Goal: Transaction & Acquisition: Book appointment/travel/reservation

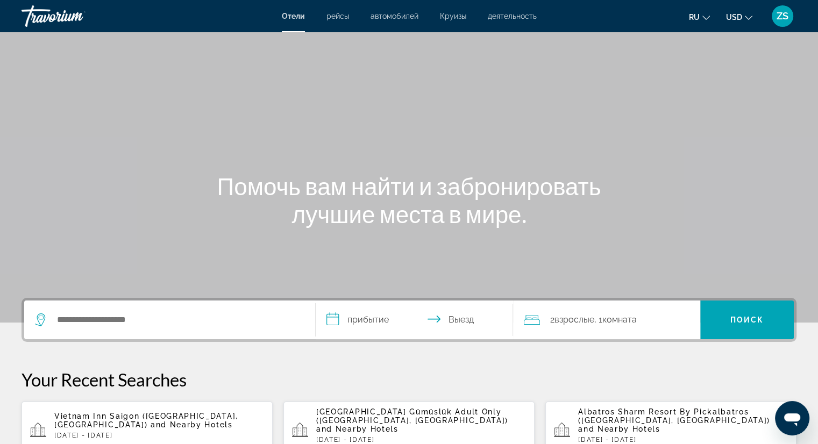
click at [171, 301] on div "Search widget" at bounding box center [170, 320] width 270 height 39
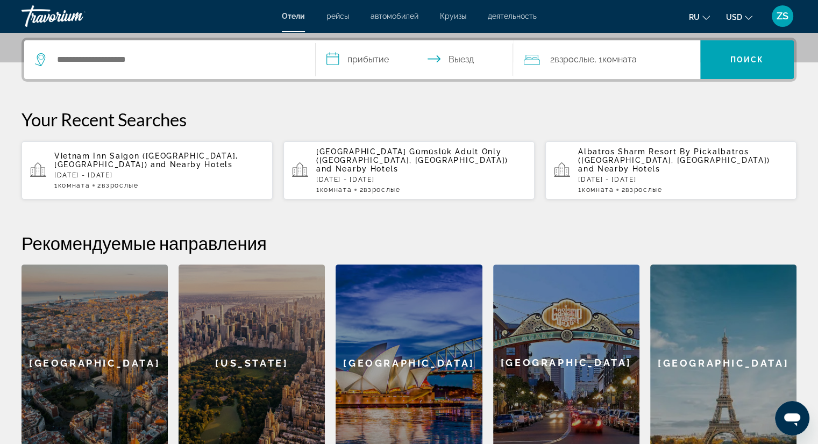
scroll to position [263, 0]
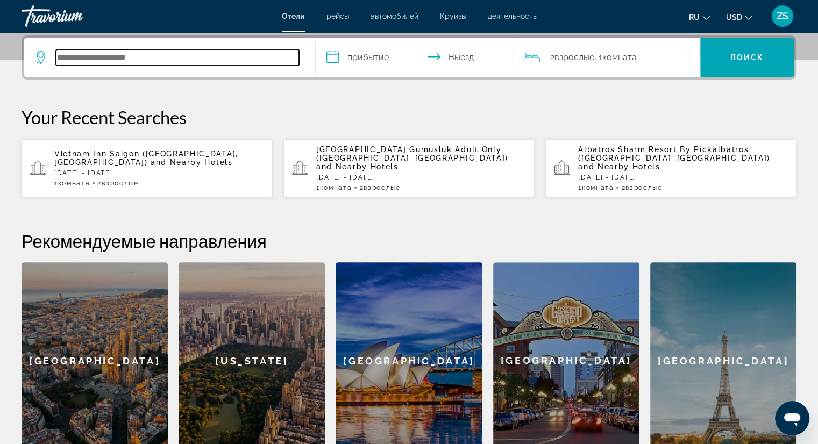
click at [138, 54] on input "Search hotel destination" at bounding box center [177, 57] width 243 height 16
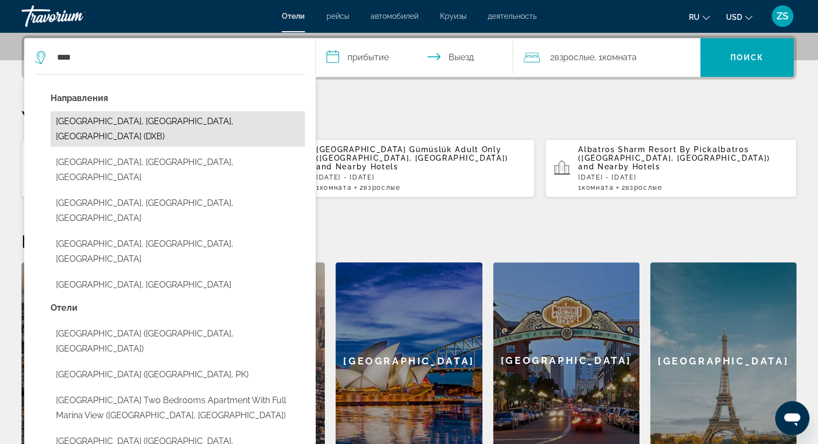
click at [115, 115] on button "[GEOGRAPHIC_DATA], [GEOGRAPHIC_DATA], [GEOGRAPHIC_DATA] (DXB)" at bounding box center [178, 129] width 254 height 36
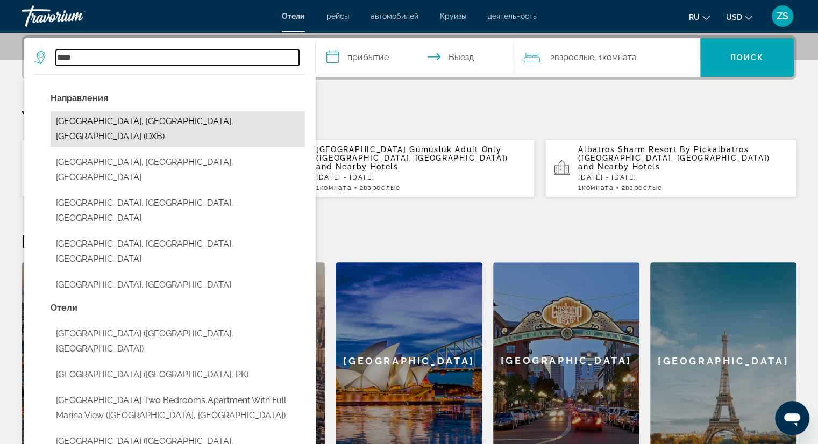
type input "**********"
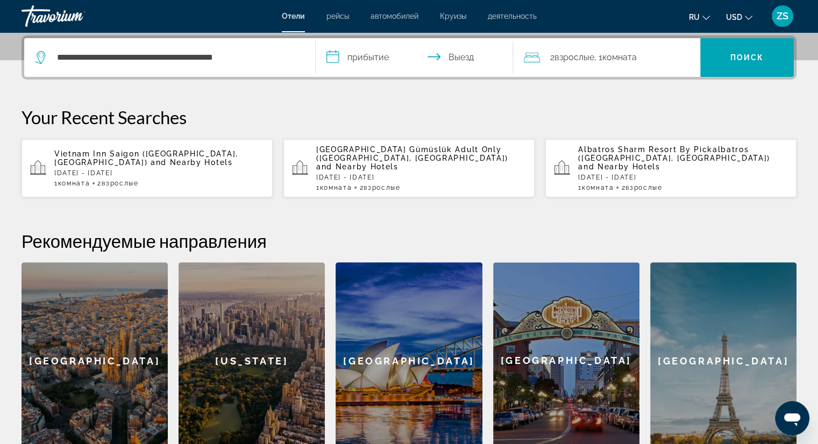
click at [353, 61] on input "**********" at bounding box center [417, 59] width 202 height 42
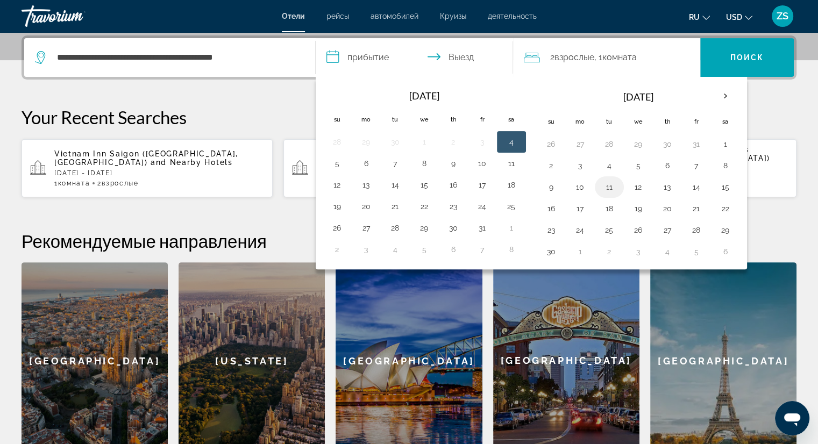
click at [603, 183] on button "11" at bounding box center [609, 187] width 17 height 15
click at [665, 187] on button "13" at bounding box center [667, 187] width 17 height 15
type input "**********"
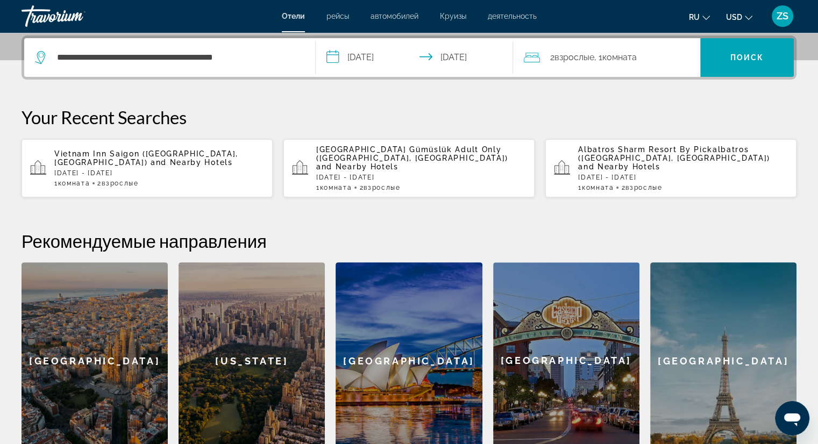
click at [620, 54] on span "Комната" at bounding box center [619, 57] width 34 height 10
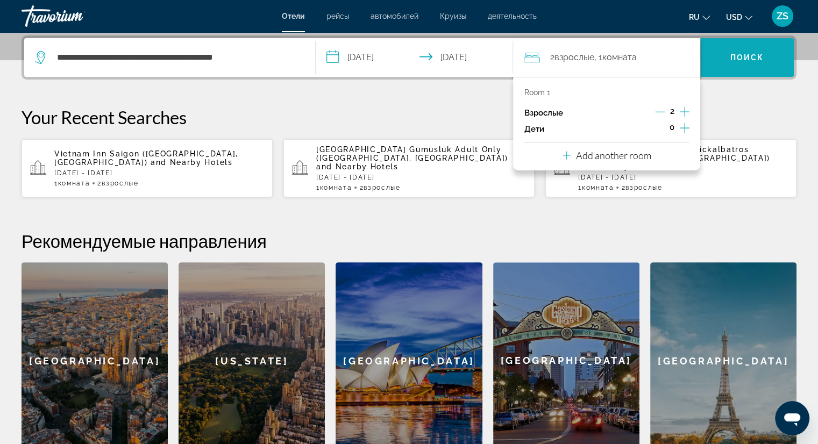
click at [756, 53] on span "Поиск" at bounding box center [748, 57] width 34 height 9
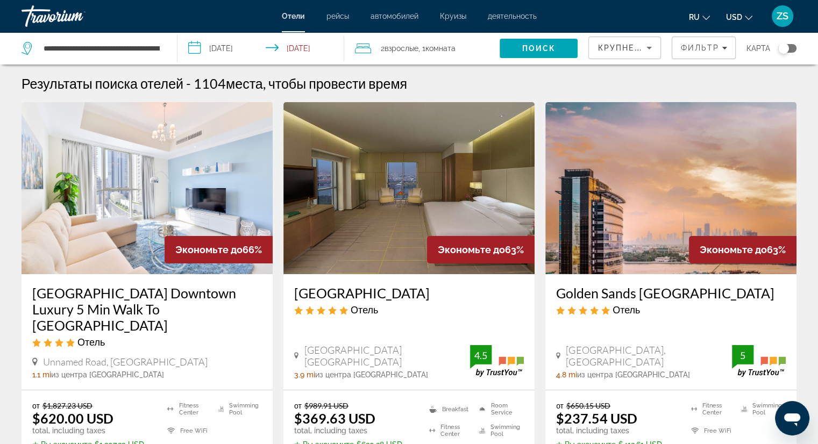
click at [339, 16] on span "рейсы" at bounding box center [338, 16] width 23 height 9
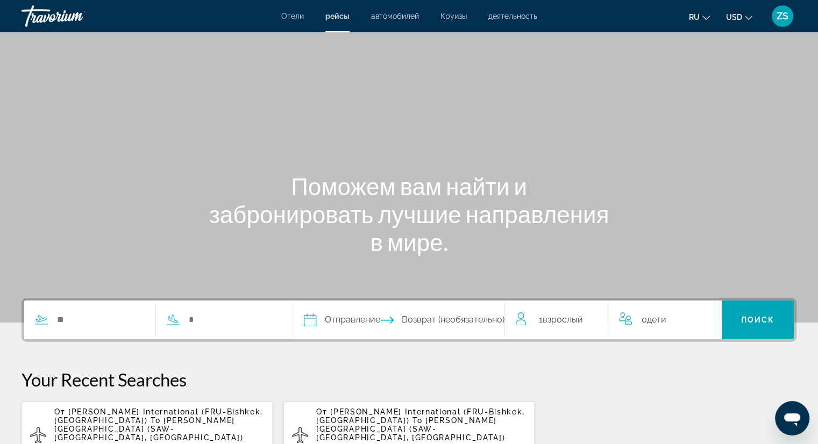
click at [399, 19] on span "автомобилей" at bounding box center [395, 16] width 48 height 9
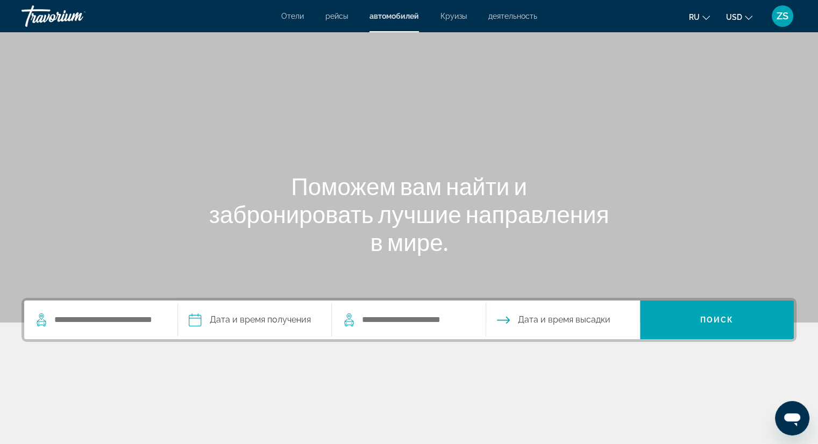
click at [443, 16] on span "Круизы" at bounding box center [454, 16] width 26 height 9
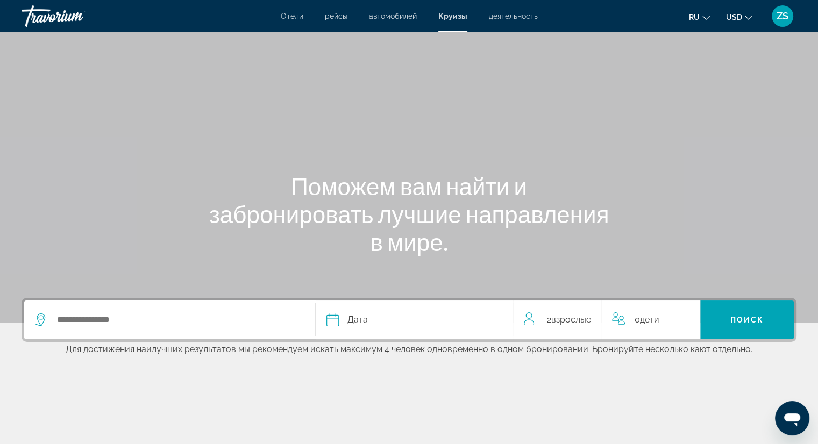
click at [515, 20] on span "деятельность" at bounding box center [513, 16] width 49 height 9
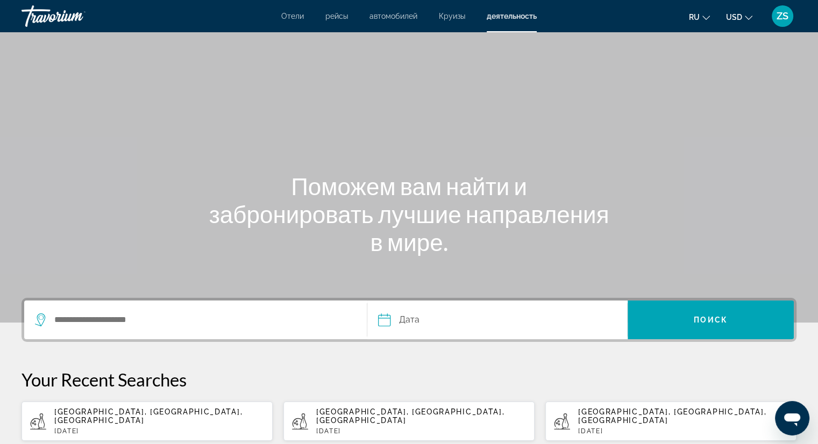
click at [185, 299] on div "Дата Navigation placeholder Oct *** *** *** *** *** *** *** *** *** *** *** ***…" at bounding box center [409, 320] width 775 height 44
click at [98, 415] on span "[GEOGRAPHIC_DATA], [GEOGRAPHIC_DATA], [GEOGRAPHIC_DATA]" at bounding box center [148, 416] width 188 height 17
type input "**********"
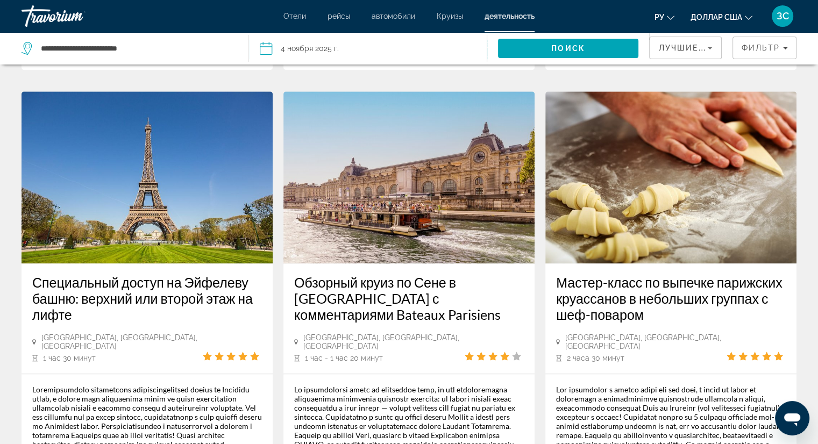
scroll to position [1094, 0]
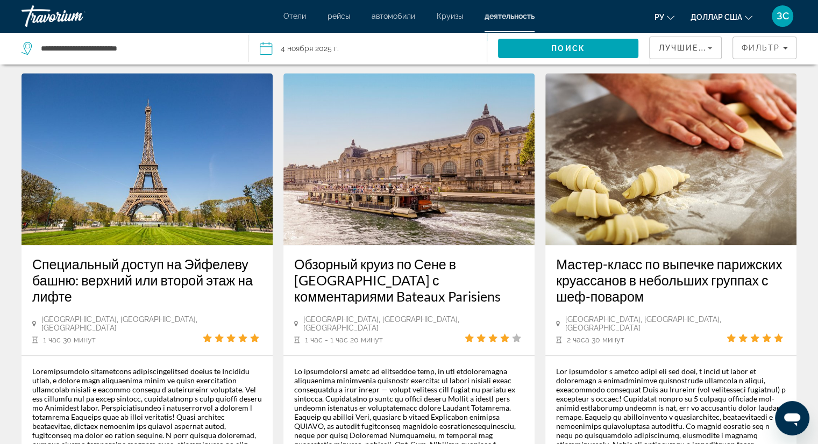
click at [650, 282] on font "Мастер-класс по выпечке парижских круассанов в небольших группах с шеф-поваром" at bounding box center [669, 280] width 226 height 48
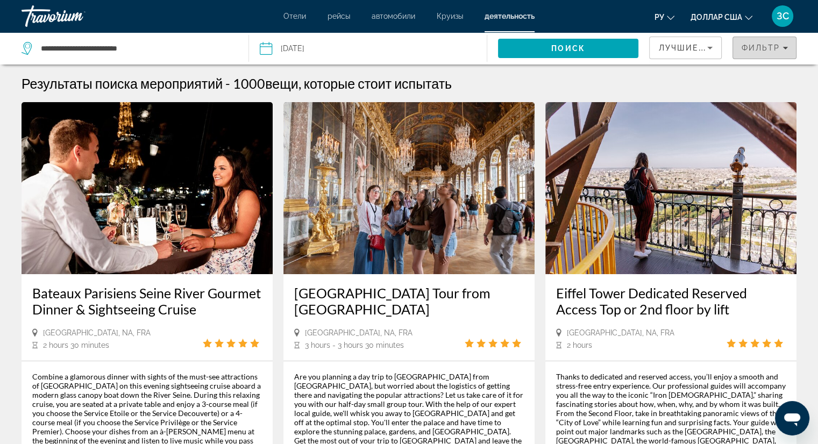
click at [771, 49] on span "Фильтр" at bounding box center [760, 48] width 39 height 9
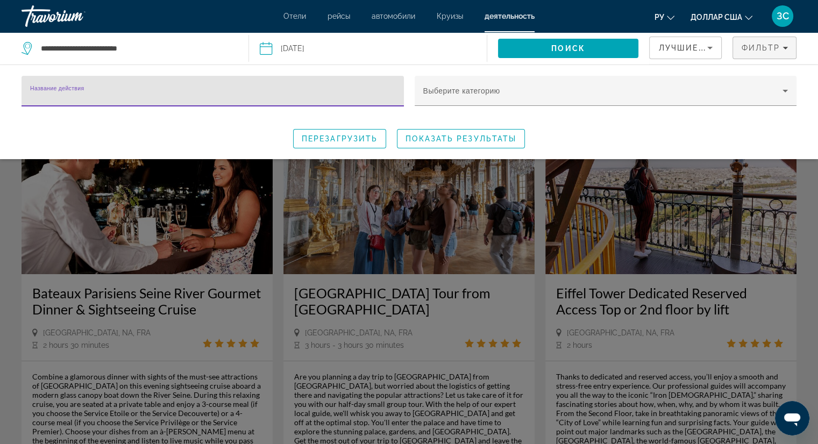
click at [540, 308] on div "Search widget" at bounding box center [409, 300] width 818 height 288
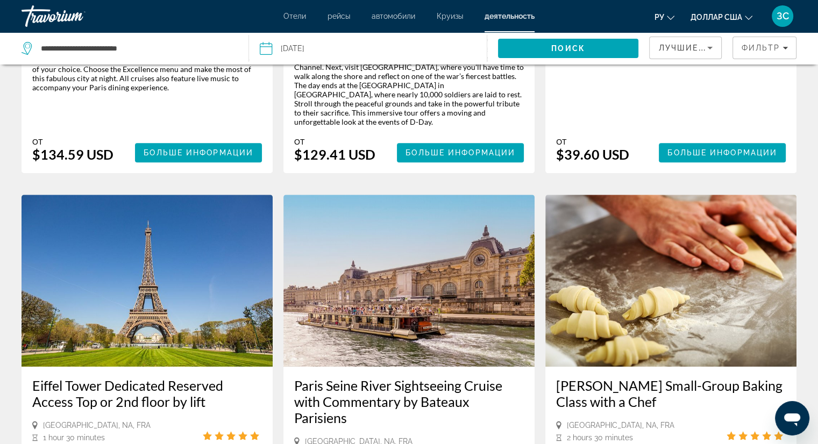
scroll to position [896, 0]
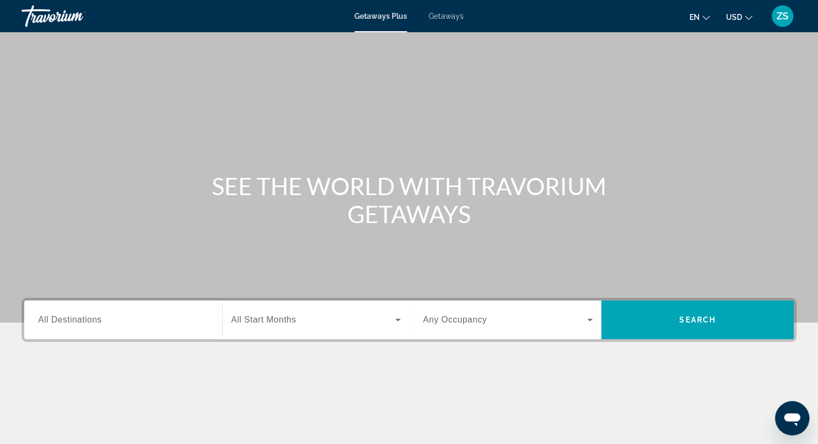
click at [146, 327] on div "Search widget" at bounding box center [123, 320] width 170 height 31
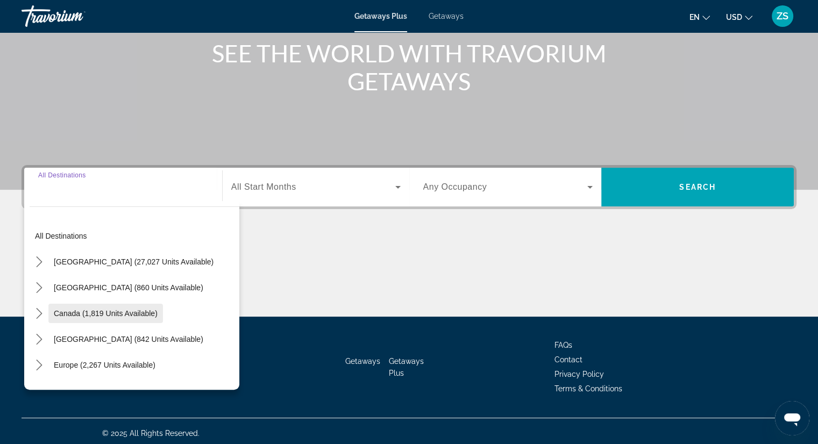
scroll to position [137, 0]
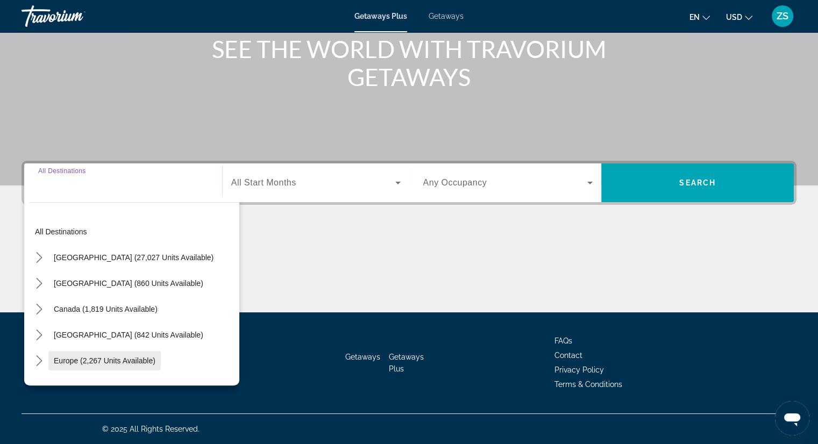
click at [116, 353] on span "Select destination: Europe (2,267 units available)" at bounding box center [104, 361] width 112 height 26
type input "**********"
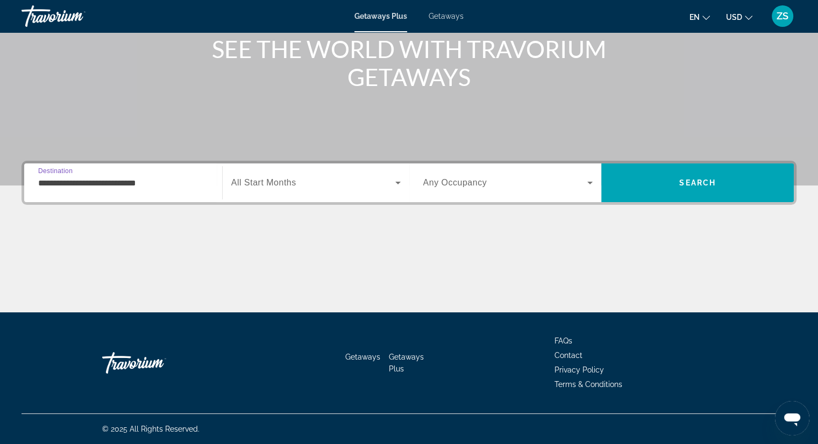
click at [296, 173] on div "Search widget" at bounding box center [315, 183] width 169 height 30
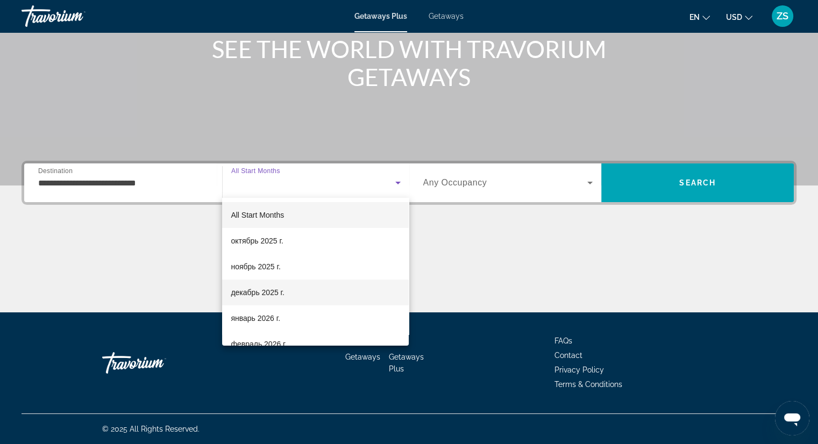
click at [286, 282] on mat-option "декабрь 2025 г." at bounding box center [315, 293] width 187 height 26
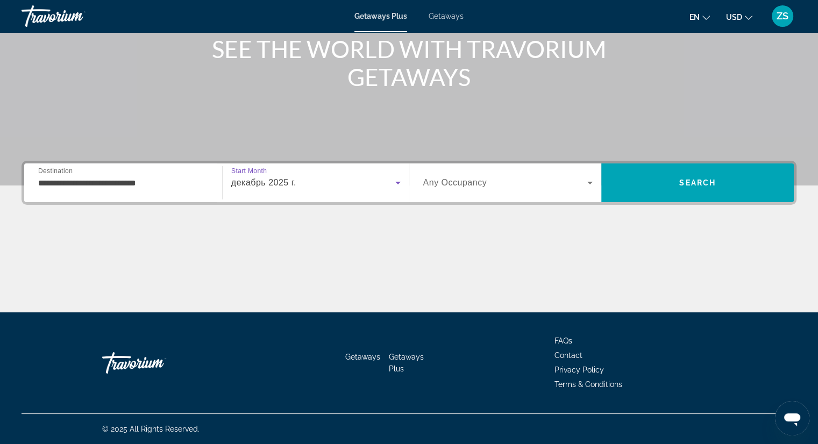
click at [480, 179] on span "Any Occupancy" at bounding box center [455, 182] width 64 height 9
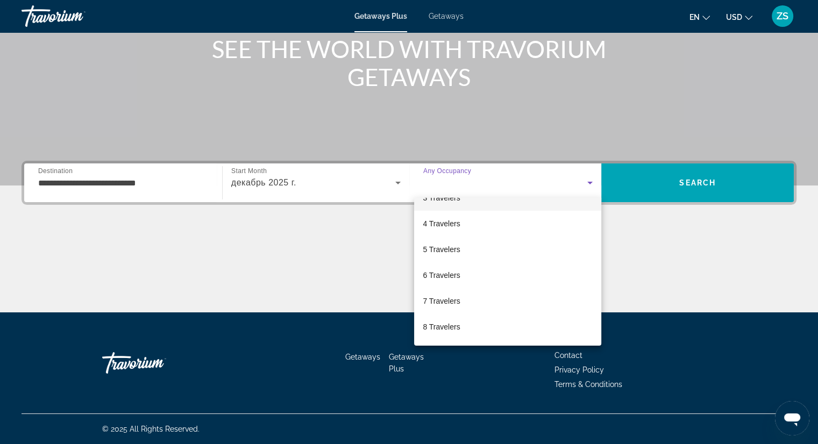
scroll to position [108, 0]
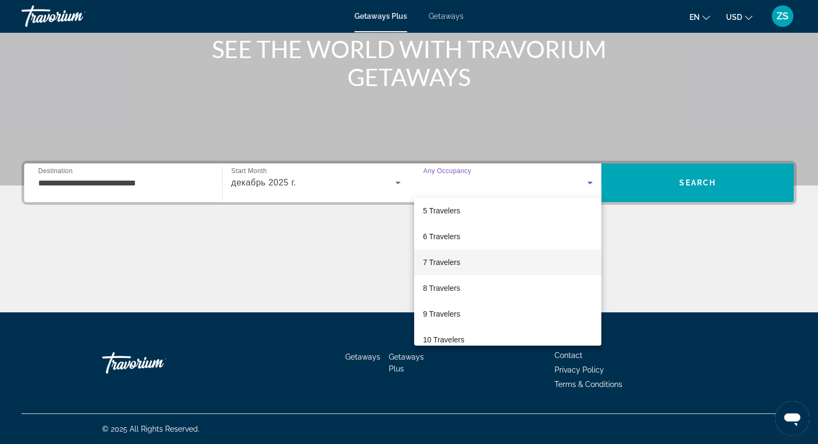
click at [488, 256] on mat-option "7 Travelers" at bounding box center [507, 263] width 187 height 26
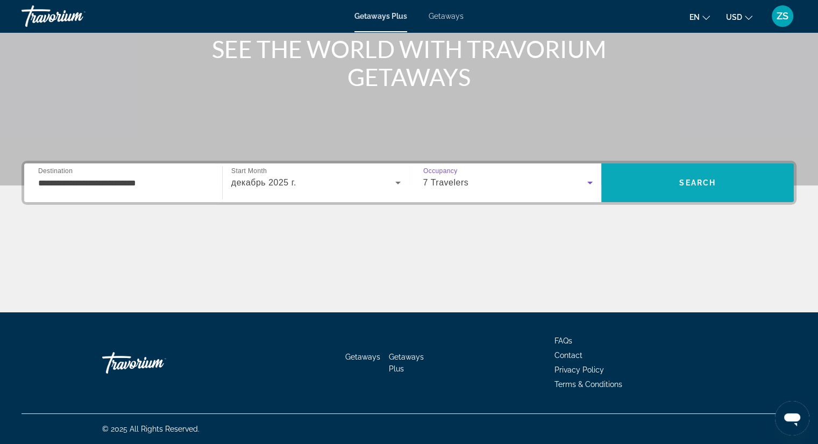
click at [717, 174] on span "Search" at bounding box center [697, 183] width 193 height 26
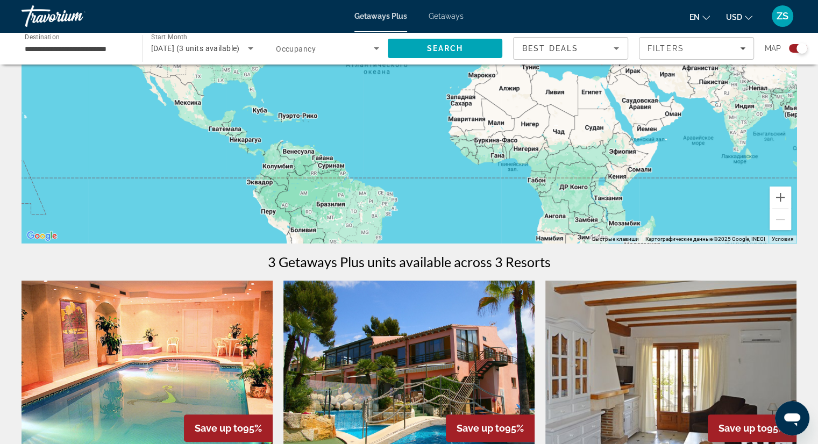
scroll to position [316, 0]
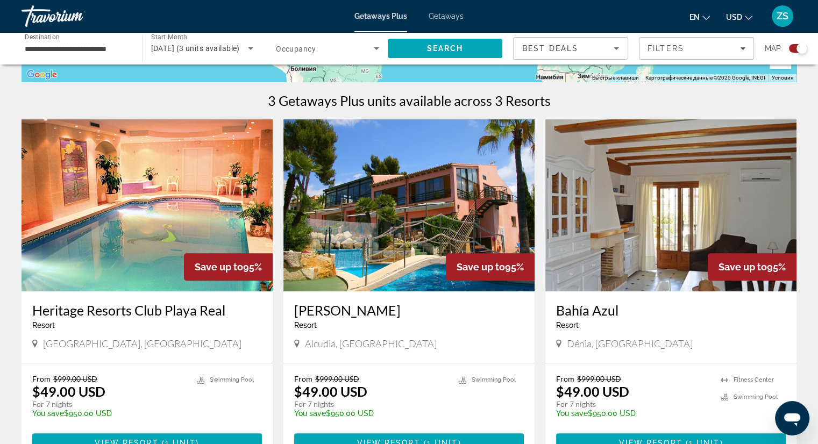
click at [146, 185] on img "Main content" at bounding box center [147, 205] width 251 height 172
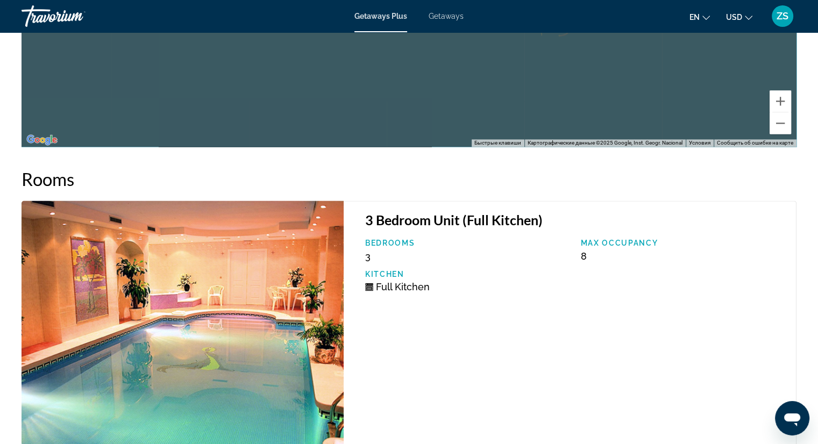
scroll to position [1668, 0]
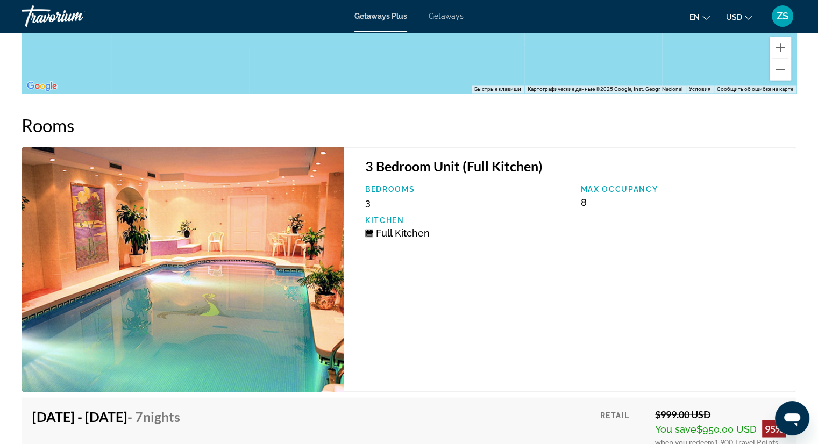
click at [660, 255] on div "3 Bedroom Unit (Full Kitchen) Bedrooms 3 Max Occupancy 8 Kitchen Full Kitchen" at bounding box center [570, 269] width 453 height 245
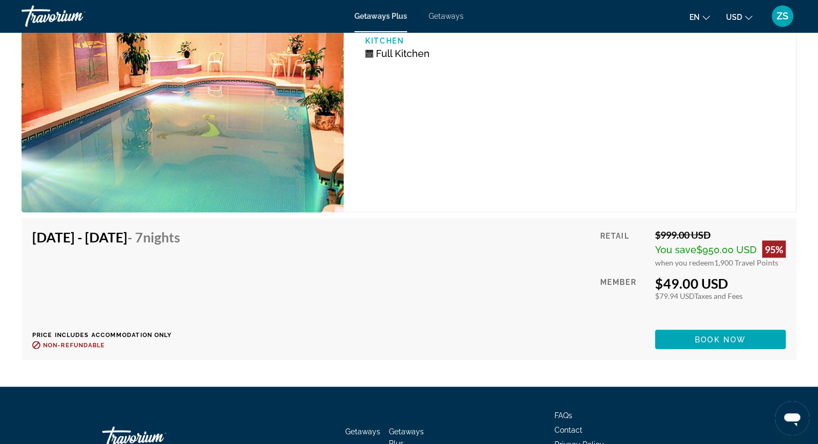
scroll to position [1851, 0]
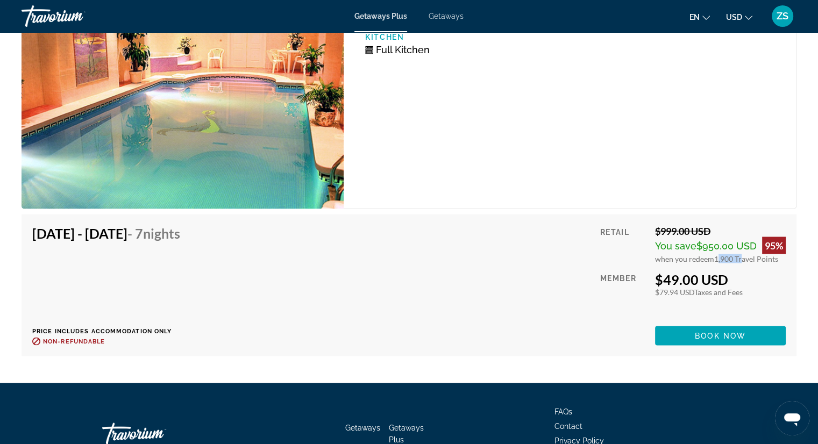
drag, startPoint x: 713, startPoint y: 257, endPoint x: 738, endPoint y: 257, distance: 24.7
click at [738, 257] on span "1,900 Travel Points" at bounding box center [746, 258] width 64 height 9
drag, startPoint x: 651, startPoint y: 277, endPoint x: 692, endPoint y: 289, distance: 42.6
click at [692, 289] on div "Retail $999.00 USD You save $950.00 USD 95% when you redeem 1,900 Travel Points…" at bounding box center [693, 285] width 186 height 121
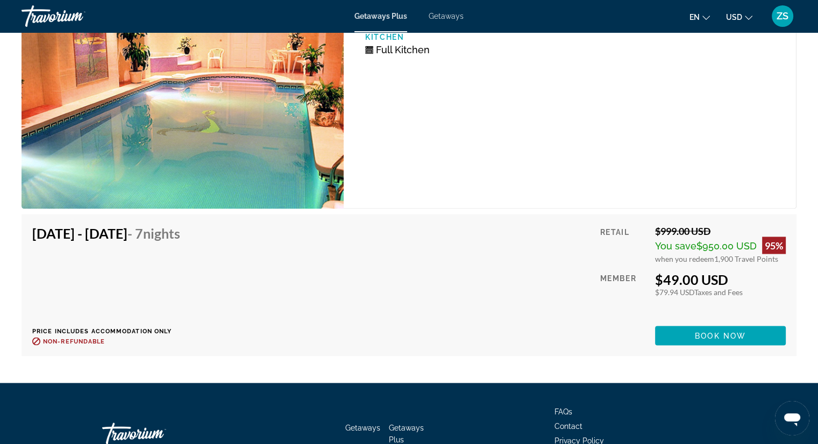
click at [615, 308] on div "Member" at bounding box center [623, 294] width 47 height 47
drag, startPoint x: 646, startPoint y: 277, endPoint x: 704, endPoint y: 290, distance: 59.8
click at [704, 290] on div "Retail $999.00 USD You save $950.00 USD 95% when you redeem 1,900 Travel Points…" at bounding box center [693, 285] width 186 height 121
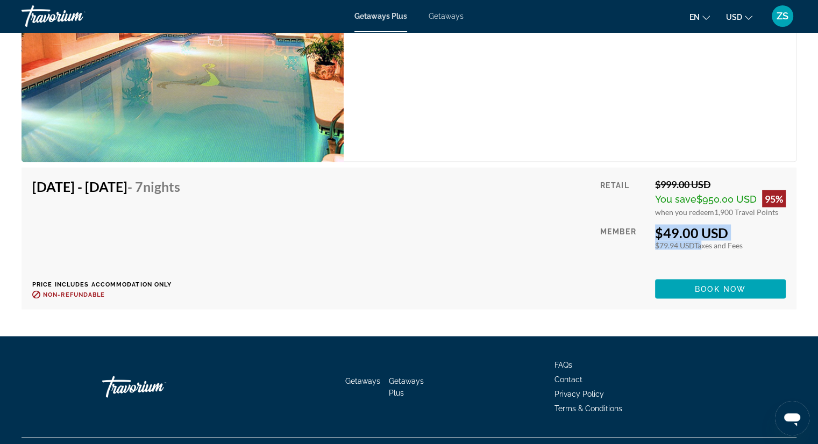
scroll to position [1905, 0]
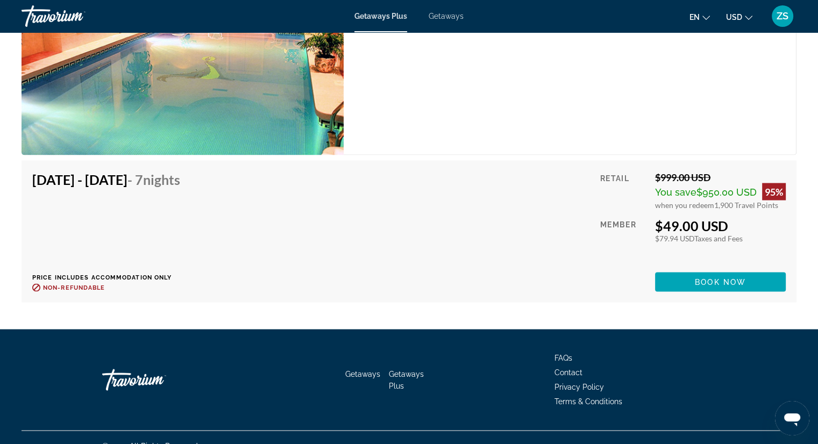
click at [266, 344] on div "Getaways Getaways Plus FAQs Contact Privacy Policy Terms & Conditions" at bounding box center [409, 379] width 775 height 101
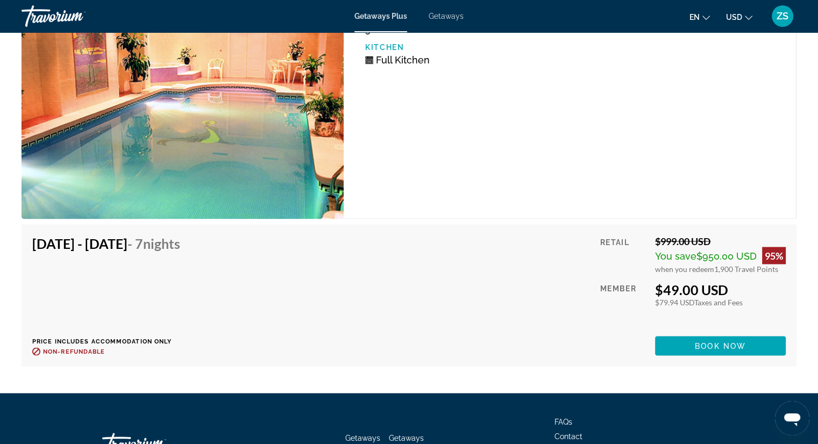
scroll to position [1921, 0]
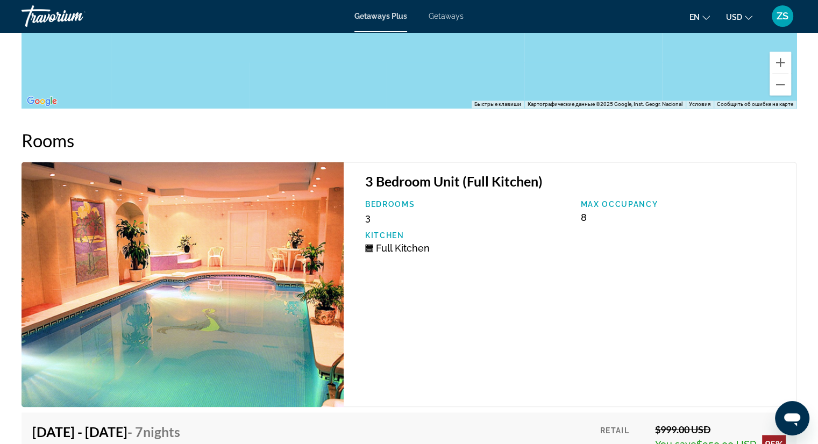
click at [603, 217] on div "Max Occupancy 8" at bounding box center [683, 211] width 216 height 23
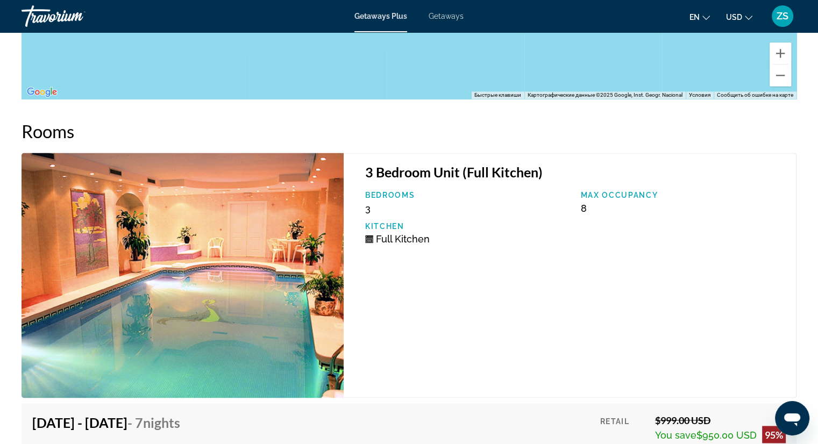
scroll to position [1662, 0]
click at [634, 175] on h3 "3 Bedroom Unit (Full Kitchen)" at bounding box center [575, 172] width 420 height 16
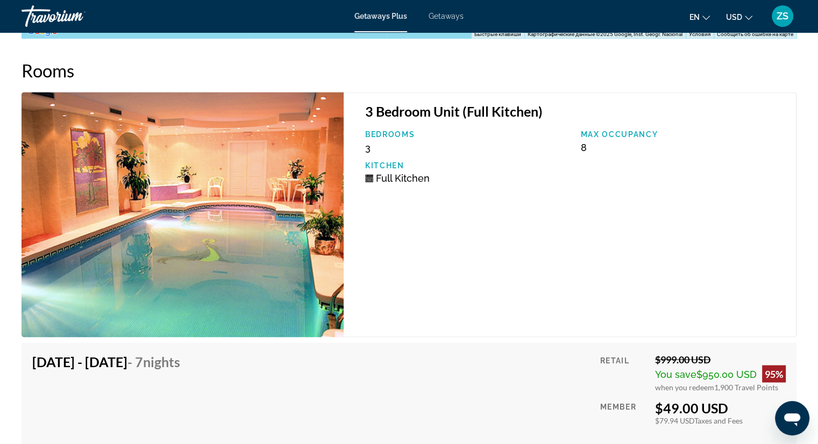
scroll to position [1891, 0]
